Goal: Transaction & Acquisition: Purchase product/service

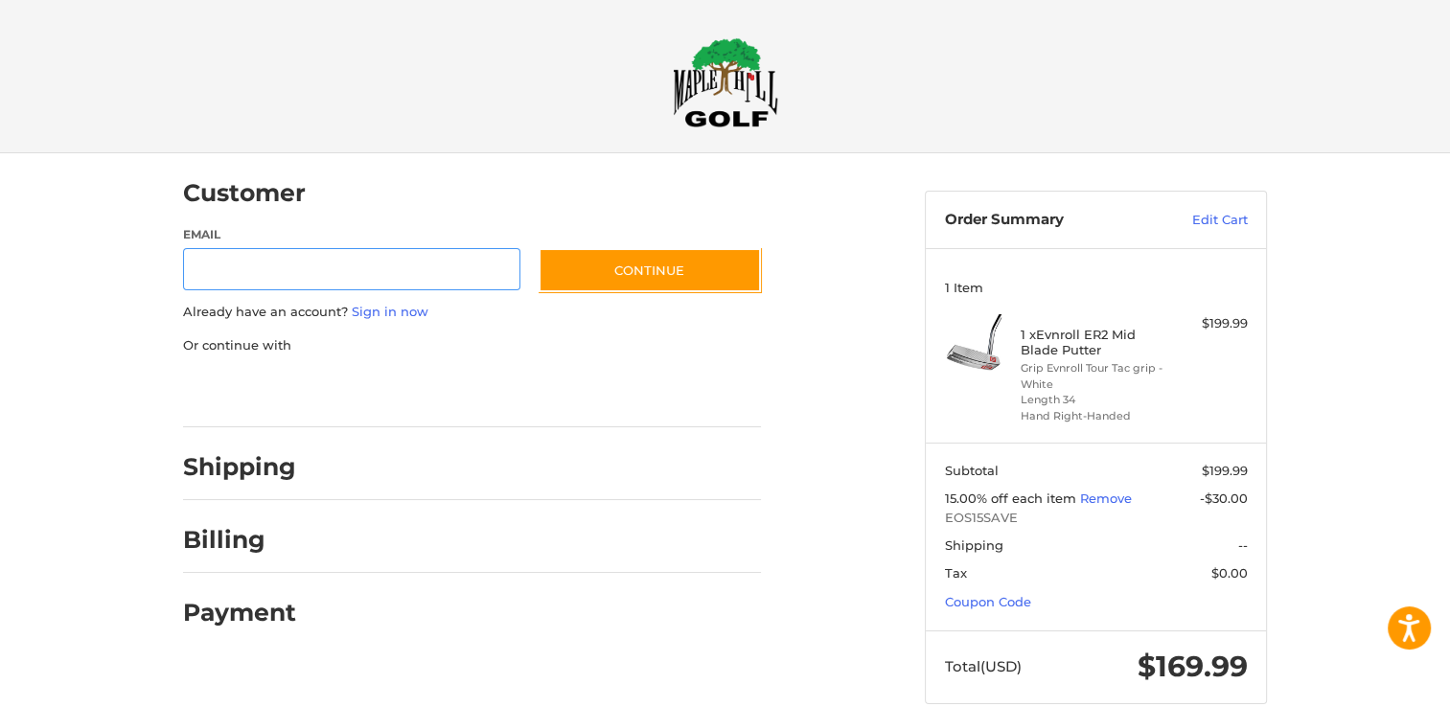
scroll to position [11, 0]
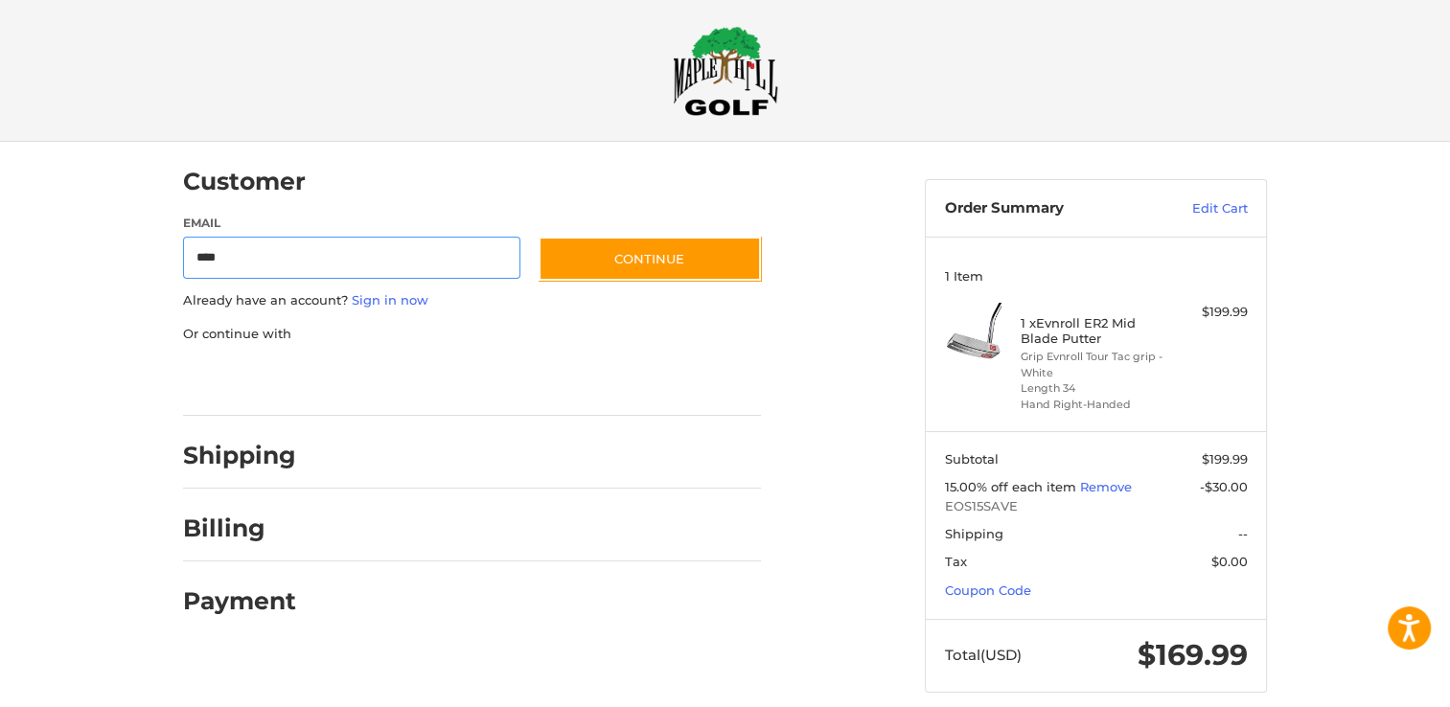
type input "**********"
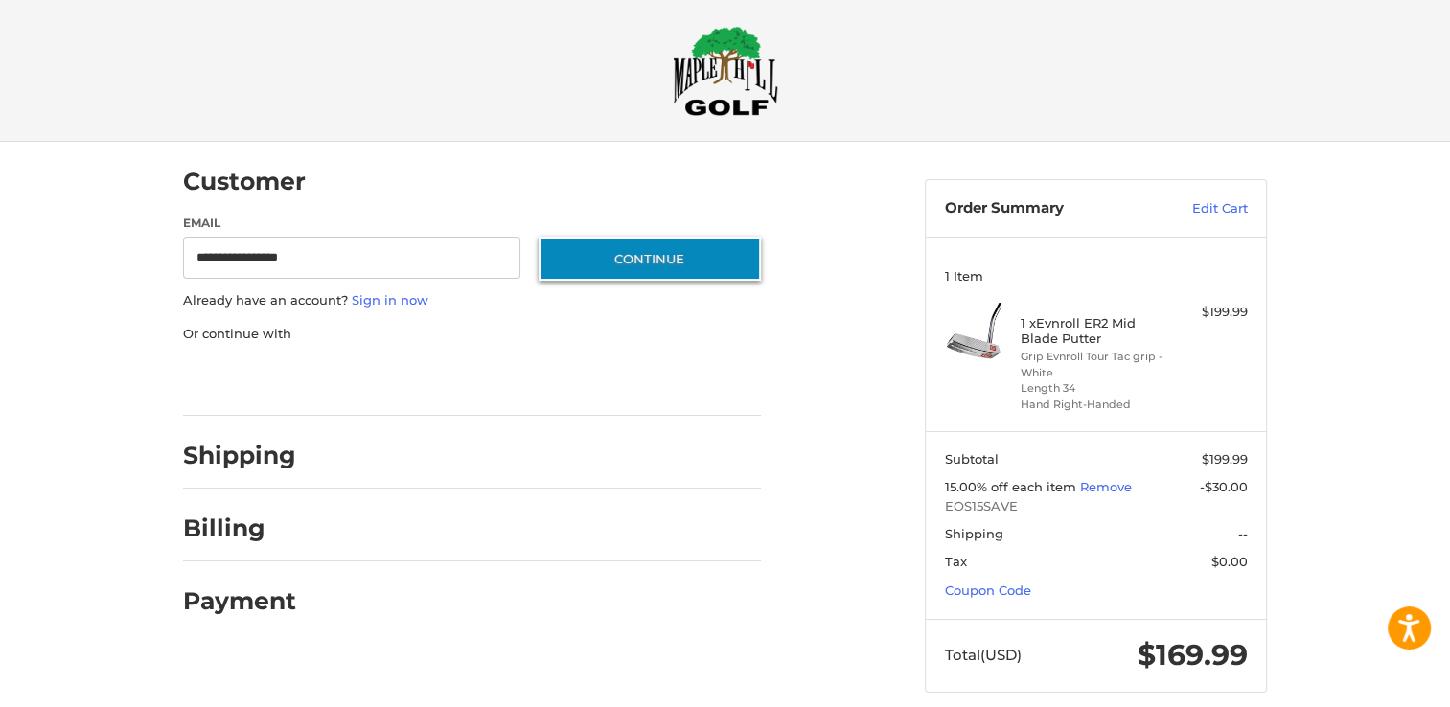
click at [687, 266] on button "Continue" at bounding box center [649, 259] width 222 height 44
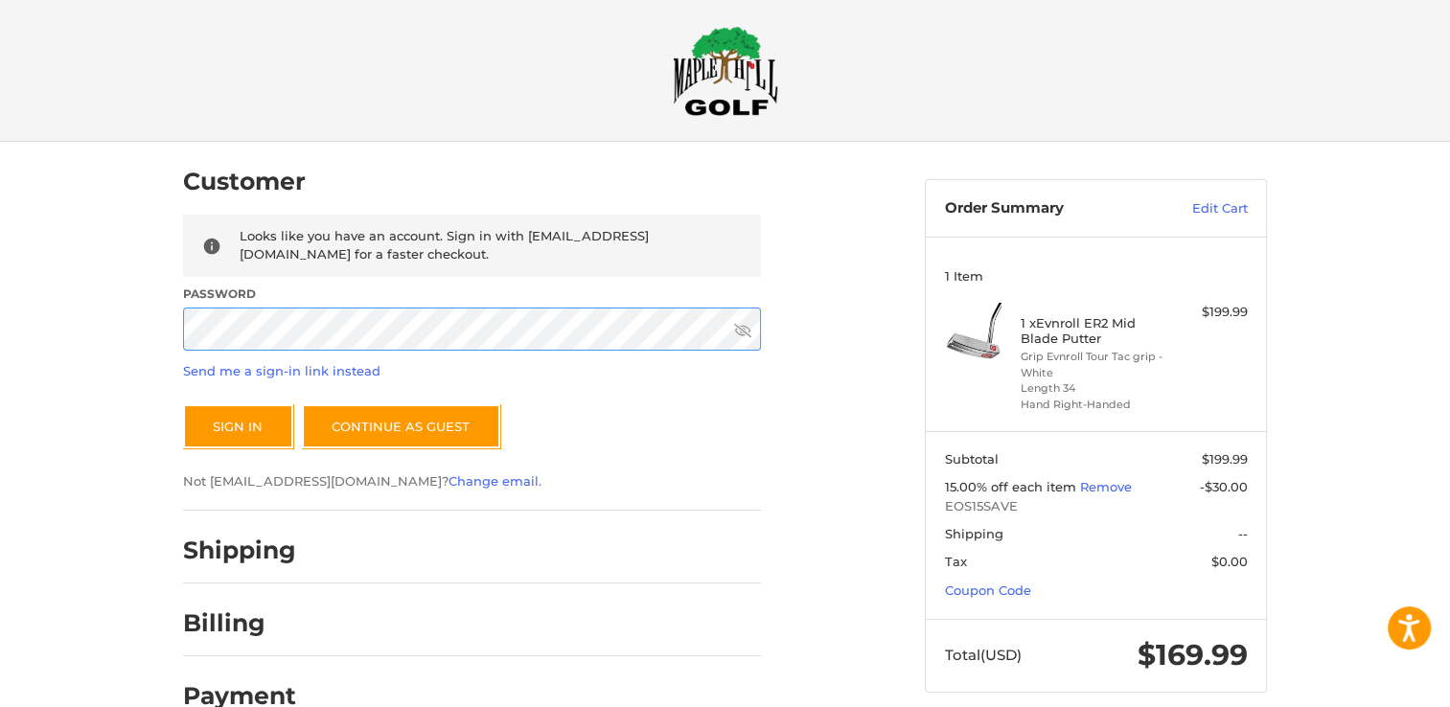
click at [183, 404] on button "Sign In" at bounding box center [238, 426] width 110 height 44
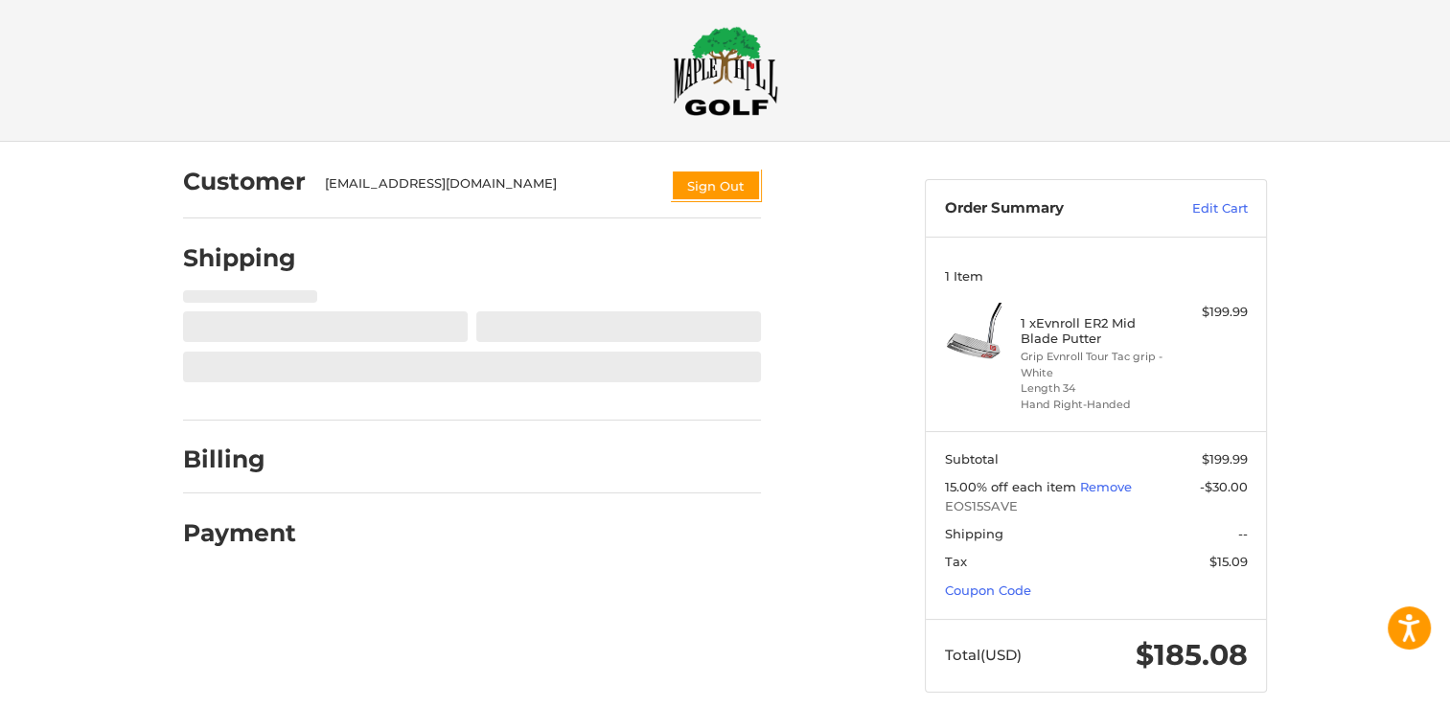
scroll to position [33, 0]
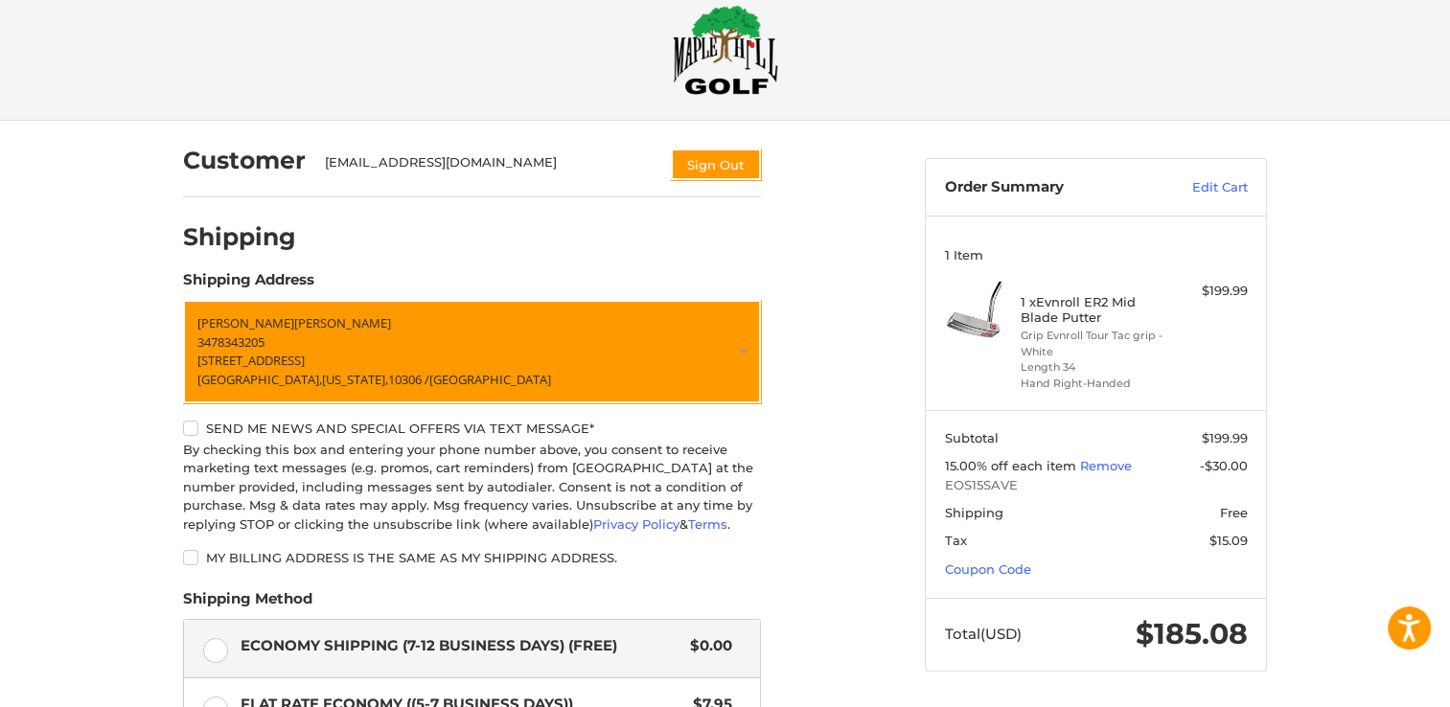
click at [114, 461] on div "Customer [EMAIL_ADDRESS][DOMAIN_NAME] Sign Out Shipping POWERED BY We’ve got yo…" at bounding box center [725, 586] width 1450 height 930
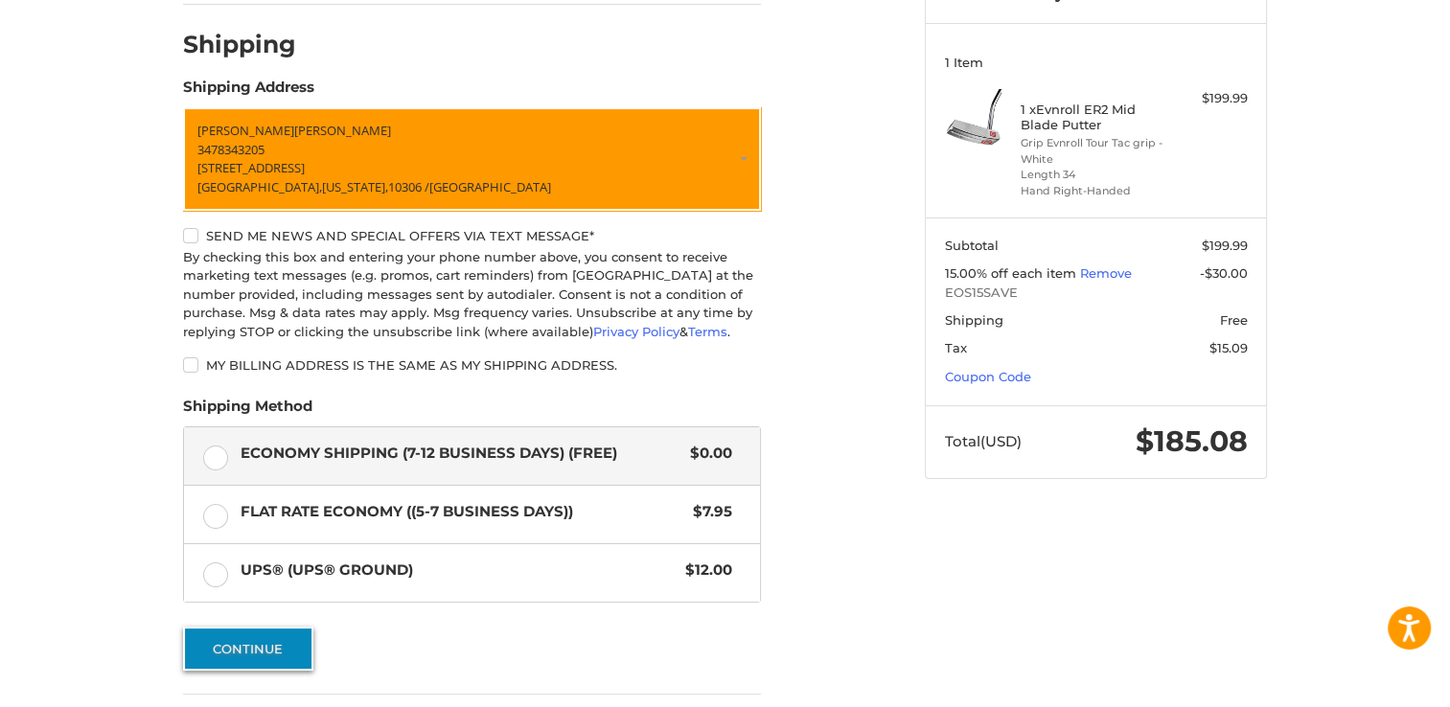
scroll to position [378, 0]
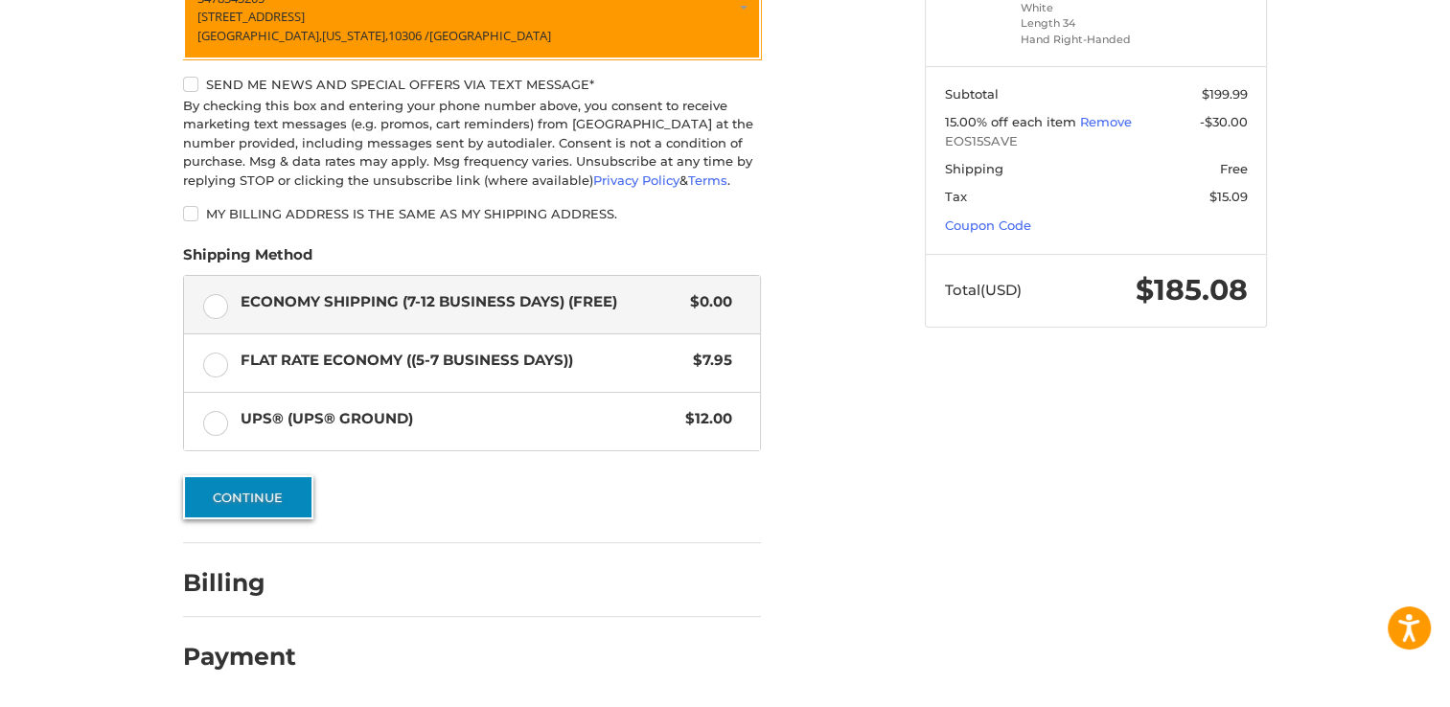
click at [253, 493] on button "Continue" at bounding box center [248, 497] width 130 height 44
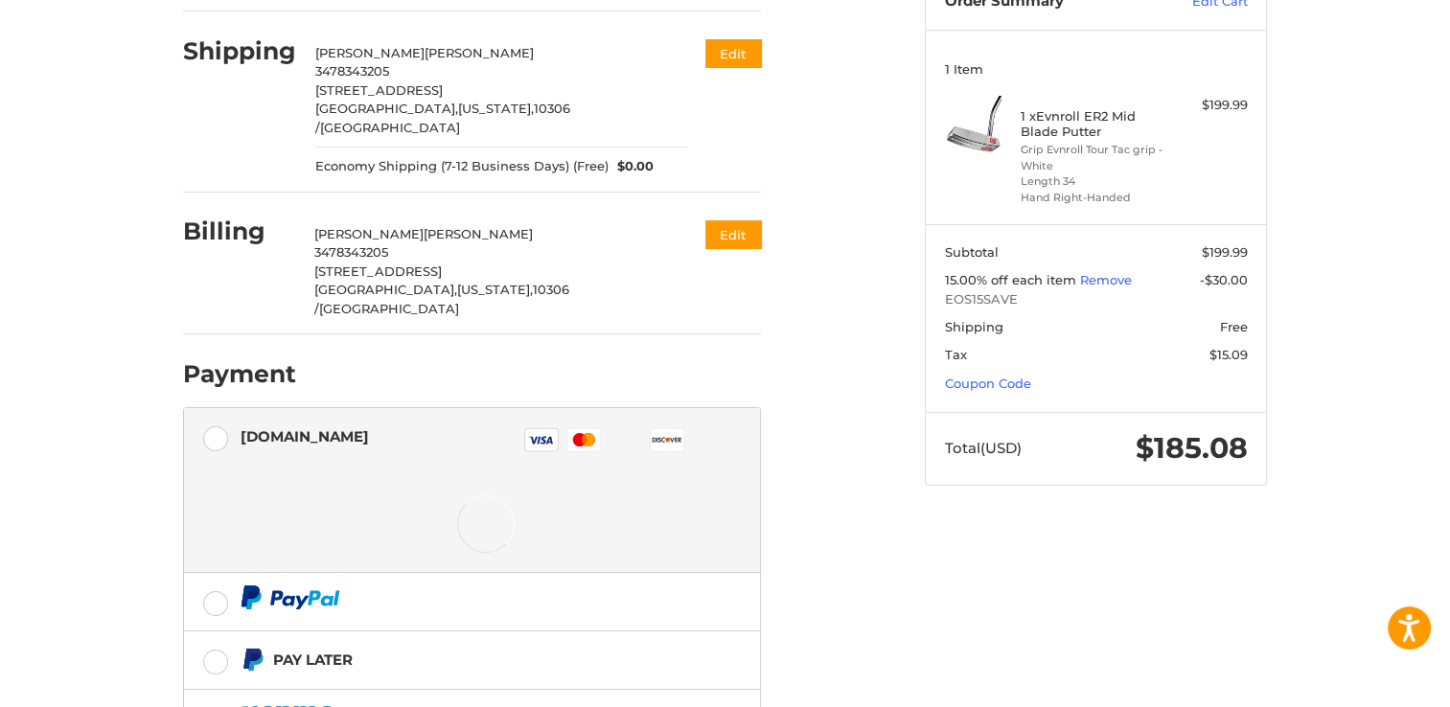
scroll to position [235, 0]
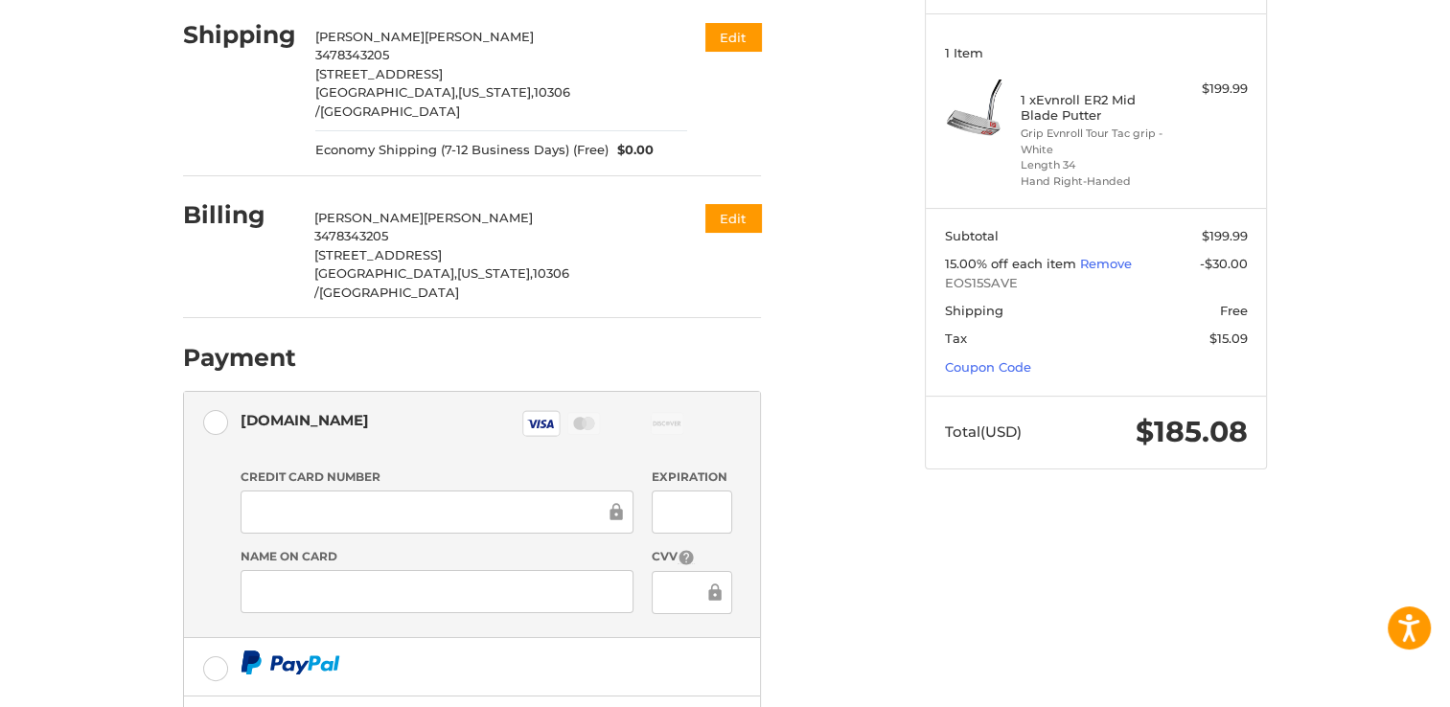
click at [67, 592] on div "Customer [EMAIL_ADDRESS][DOMAIN_NAME] Sign Out Shipping [PERSON_NAME] 347834320…" at bounding box center [725, 441] width 1450 height 1044
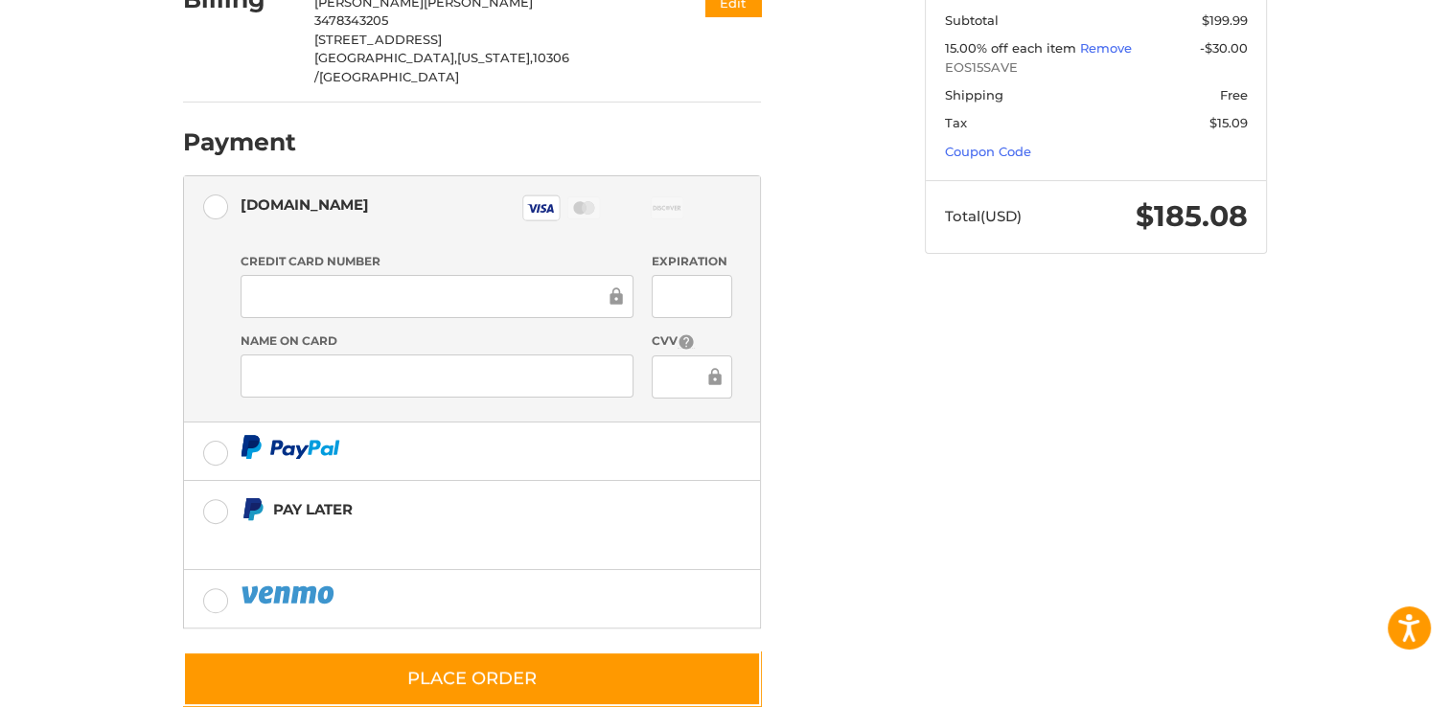
scroll to position [453, 0]
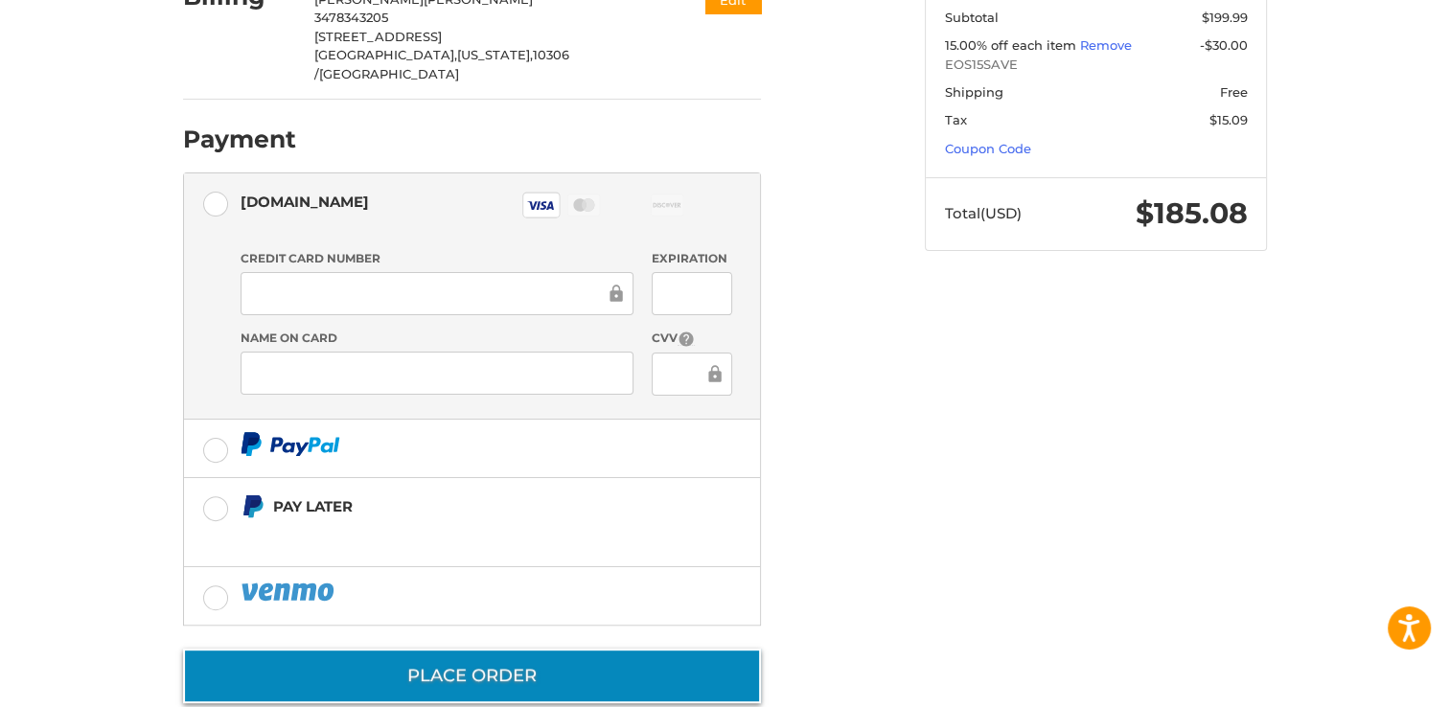
click at [459, 649] on button "Place Order" at bounding box center [472, 676] width 578 height 55
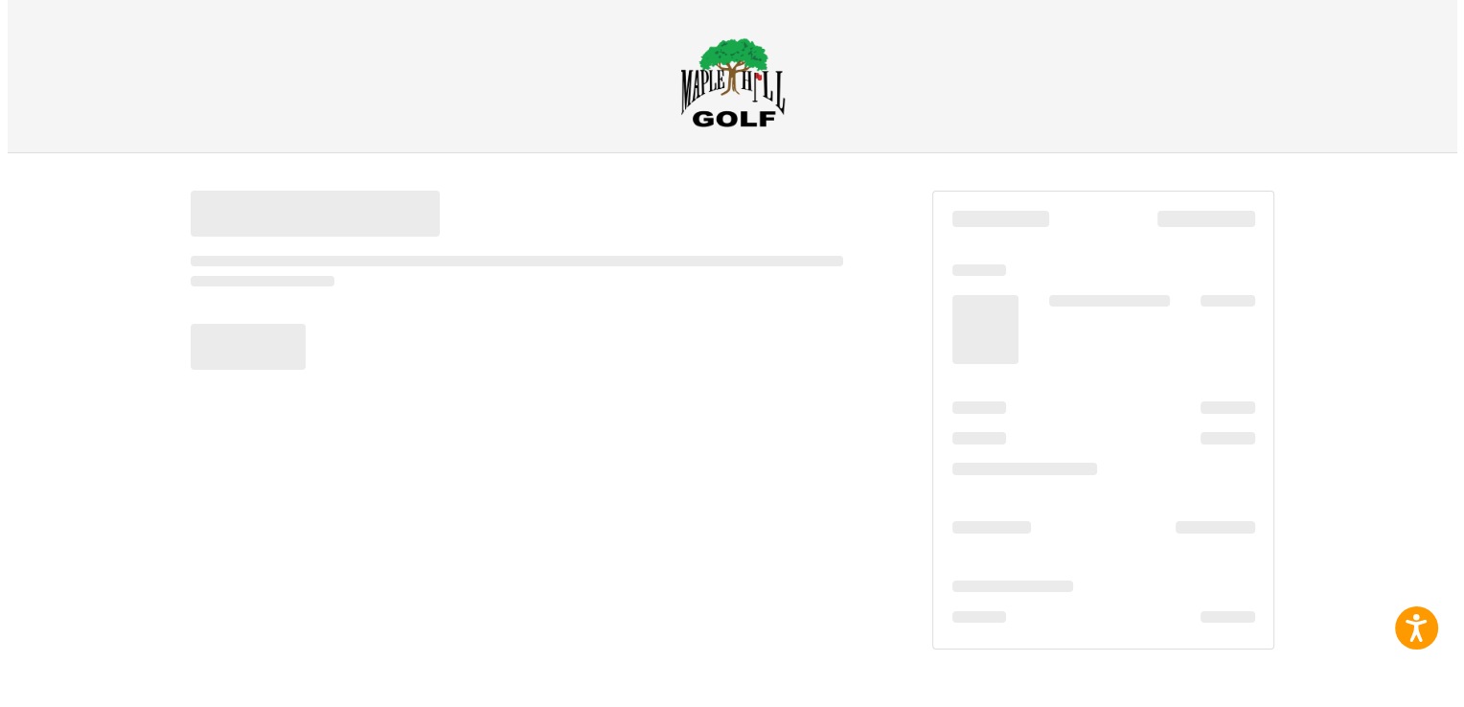
scroll to position [0, 0]
